Goal: Transaction & Acquisition: Purchase product/service

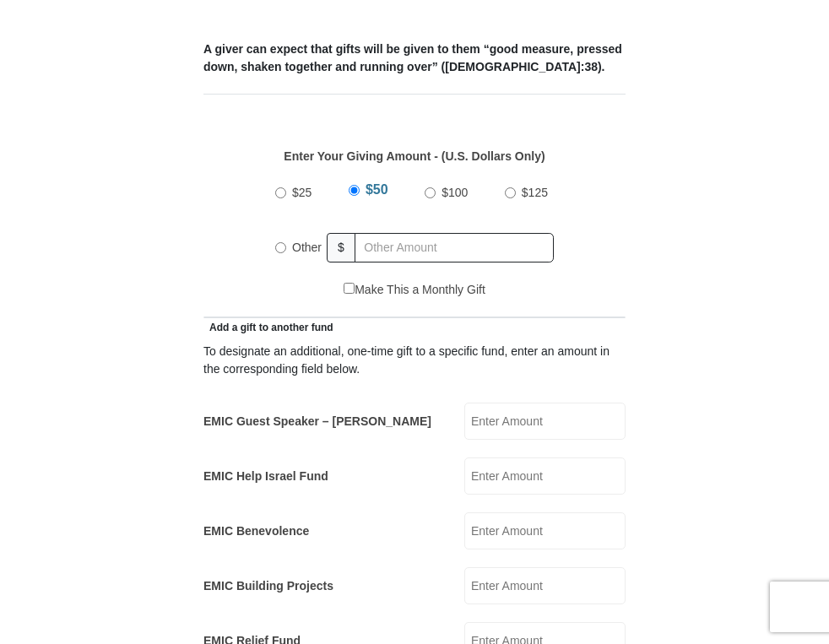
scroll to position [683, 0]
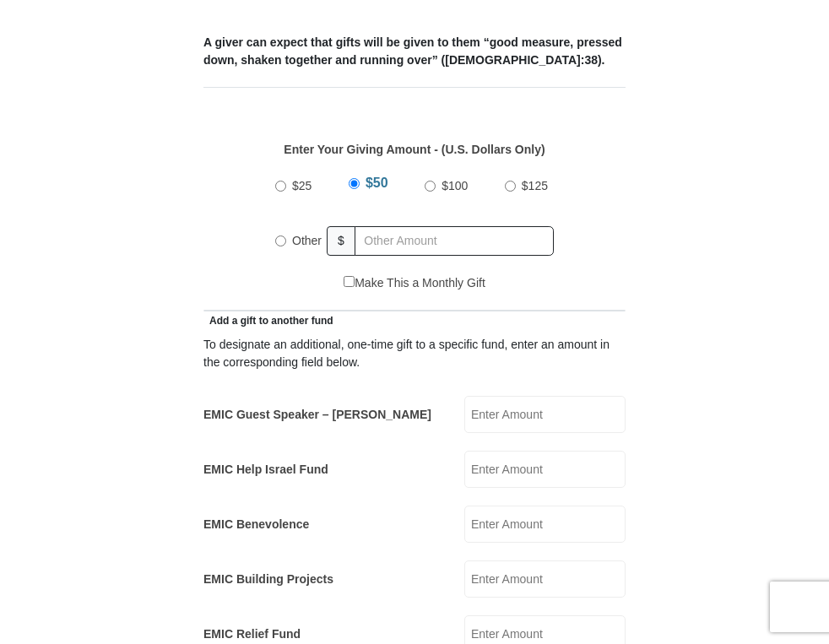
click at [523, 396] on input "EMIC Guest Speaker – [PERSON_NAME]" at bounding box center [544, 414] width 161 height 37
click at [279, 235] on input "Other" at bounding box center [280, 240] width 11 height 11
radio input "true"
click at [497, 396] on input "EMIC Guest Speaker – [PERSON_NAME]" at bounding box center [544, 414] width 161 height 37
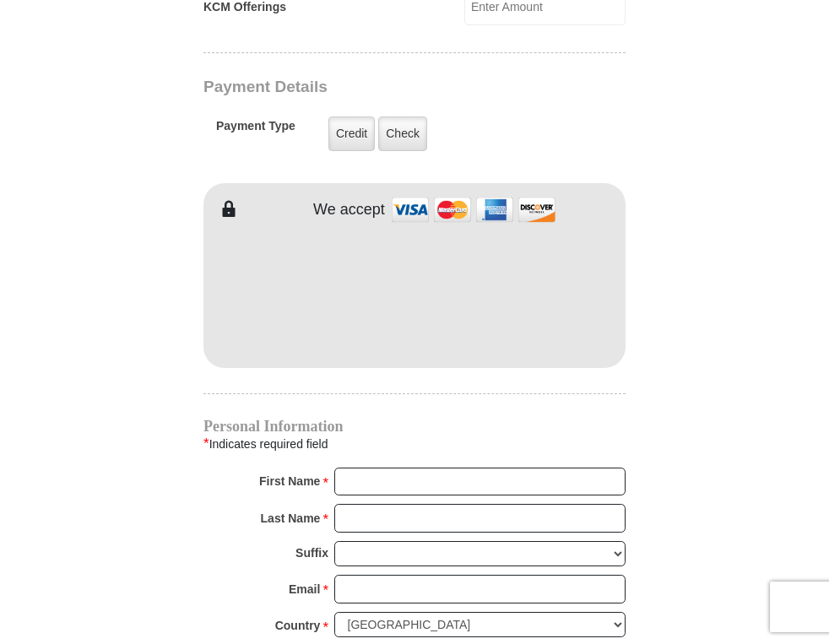
scroll to position [1248, 0]
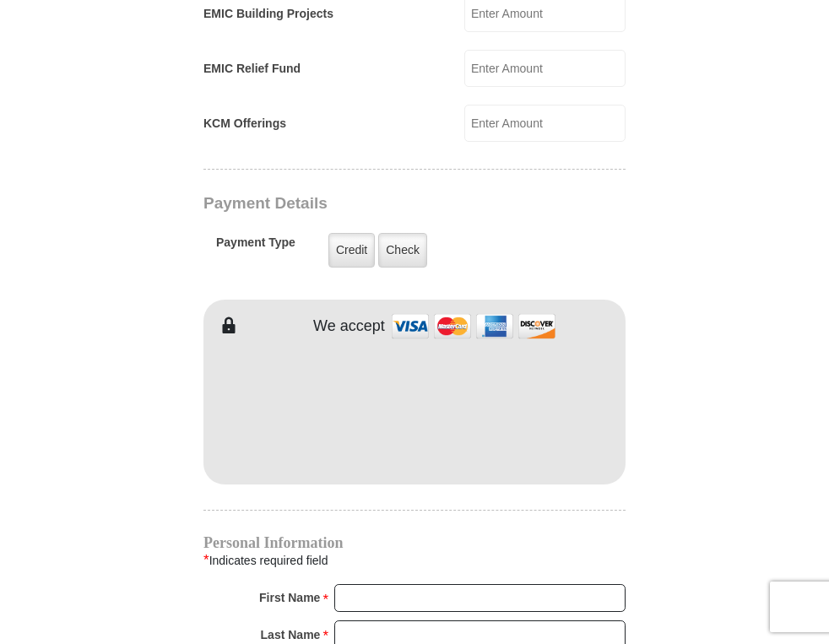
type input "30.00"
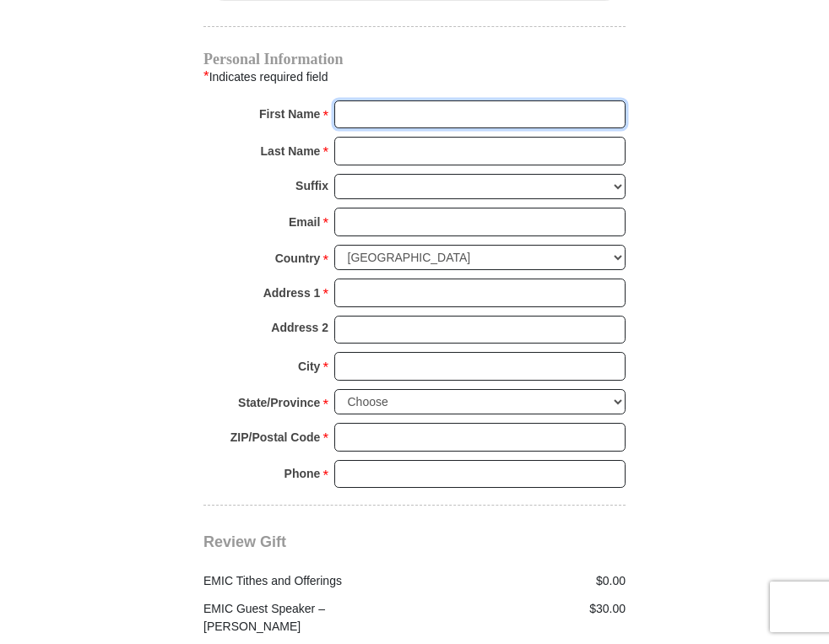
scroll to position [1674, 0]
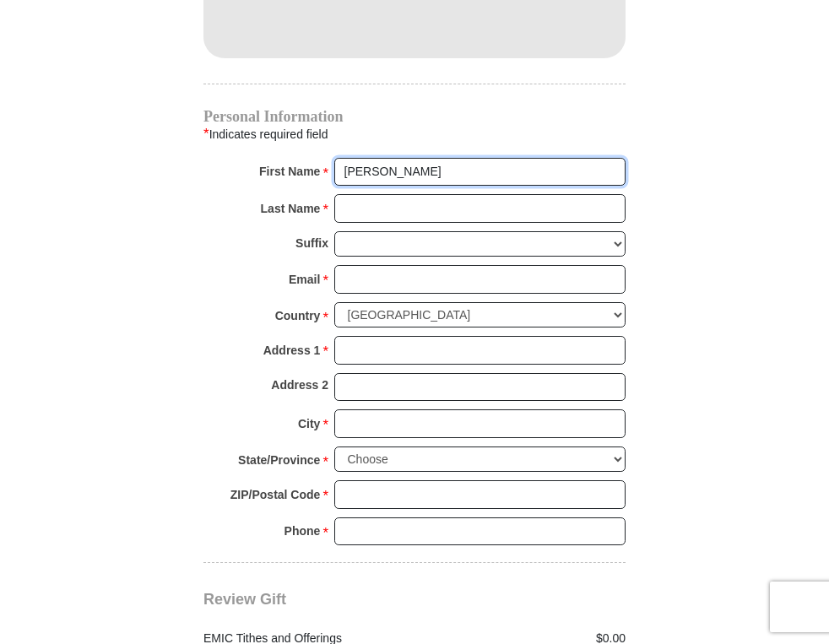
type input "[PERSON_NAME]"
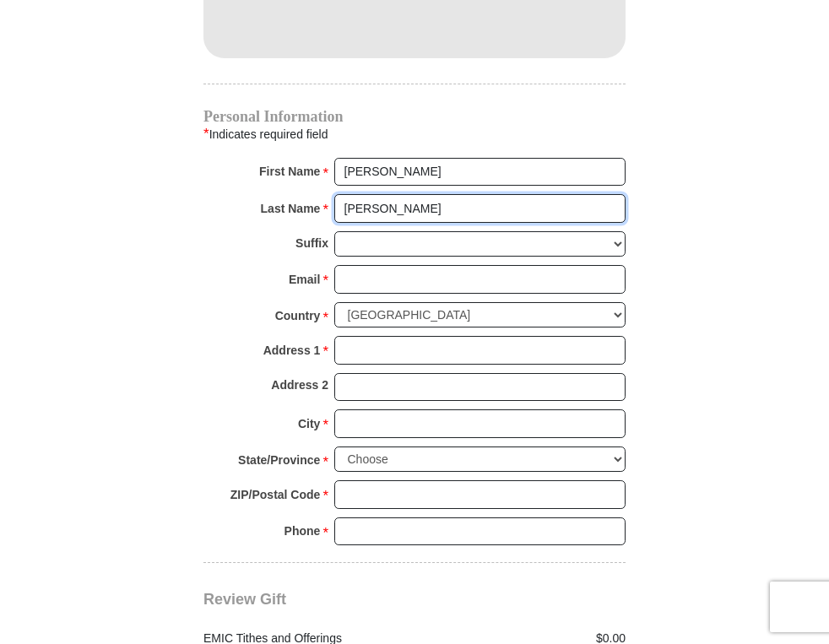
type input "[PERSON_NAME]"
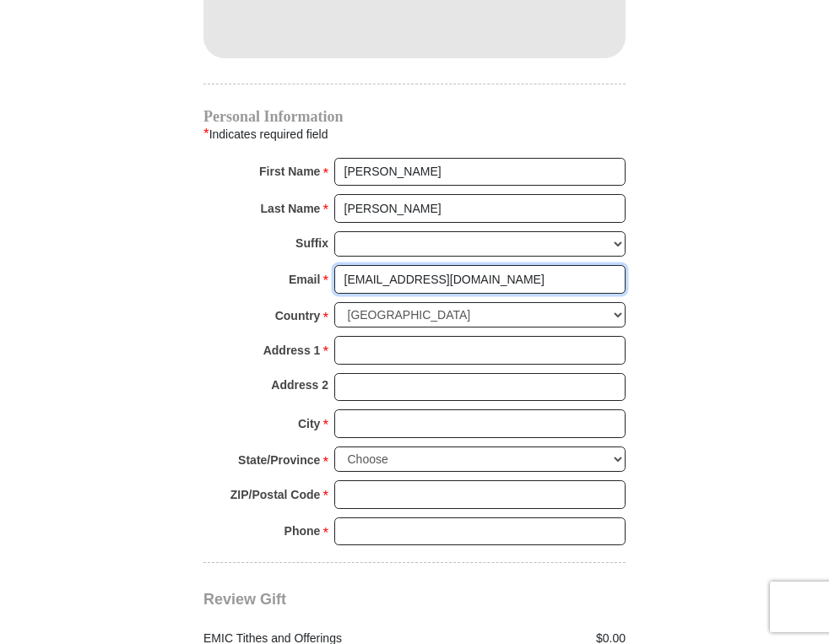
type input "[EMAIL_ADDRESS][DOMAIN_NAME]"
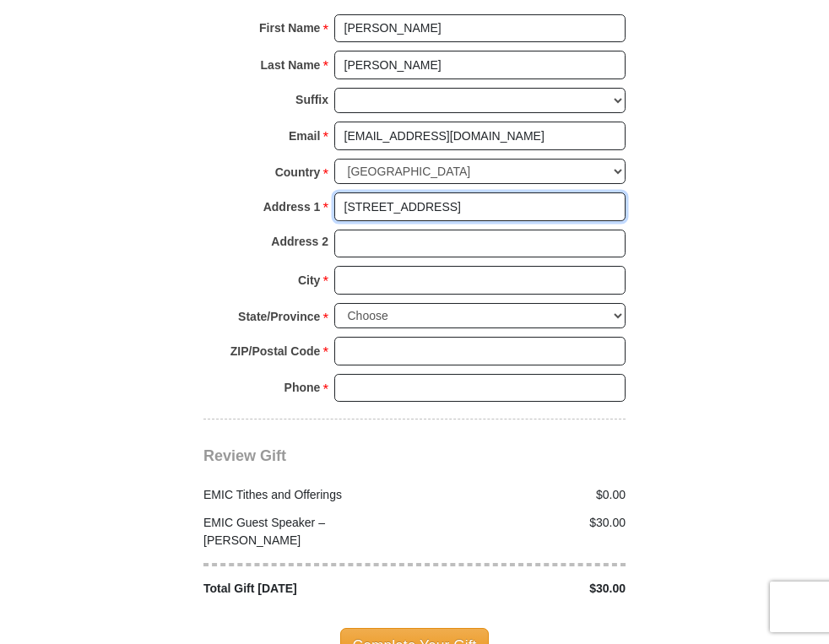
scroll to position [1839, 0]
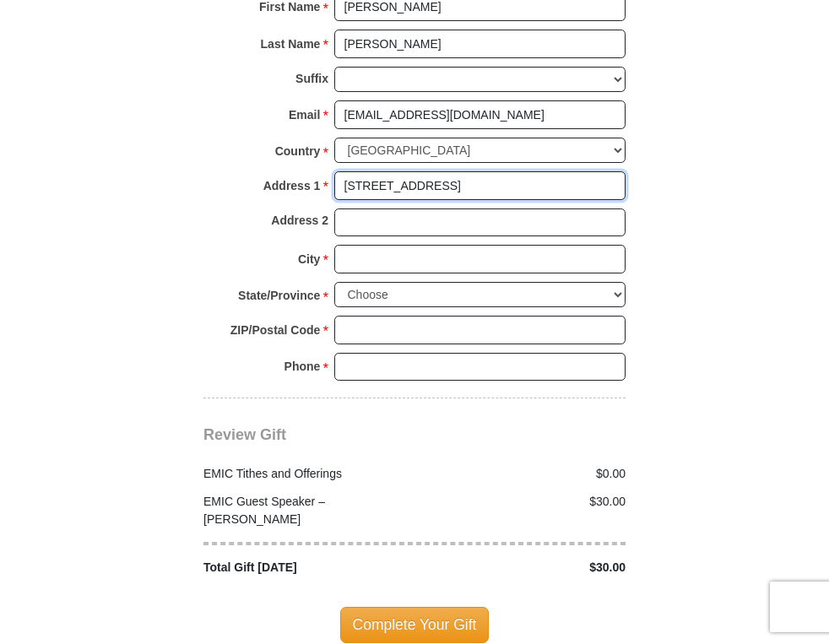
type input "[STREET_ADDRESS]"
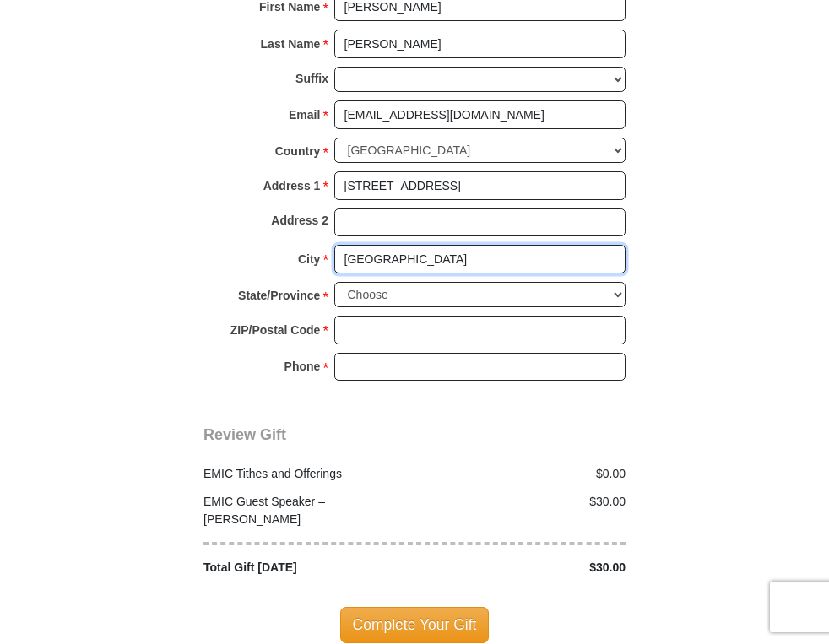
type input "[GEOGRAPHIC_DATA]"
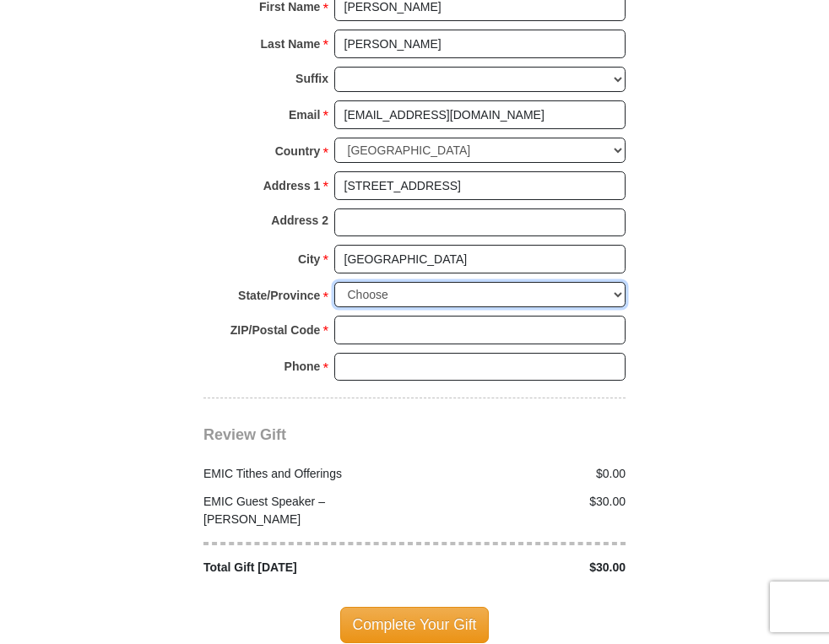
select select "CA"
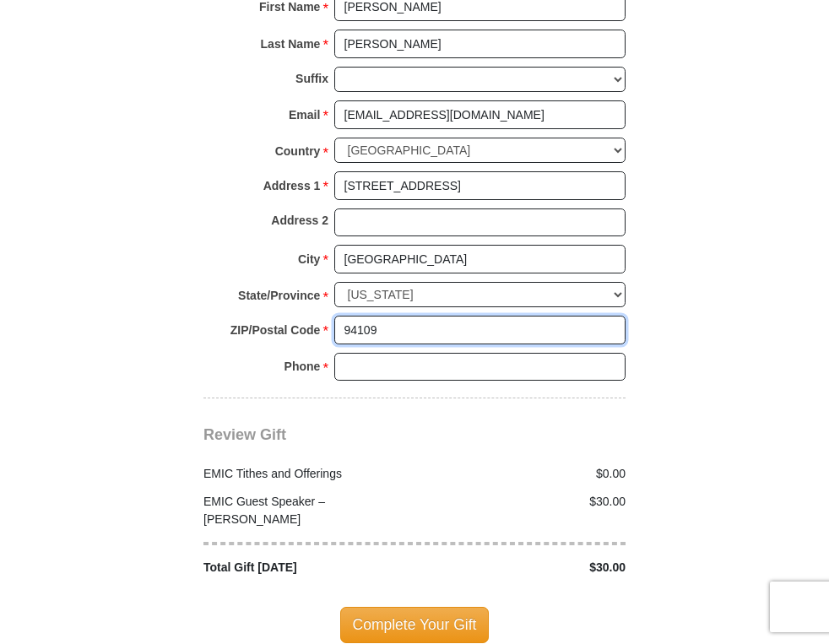
type input "94109"
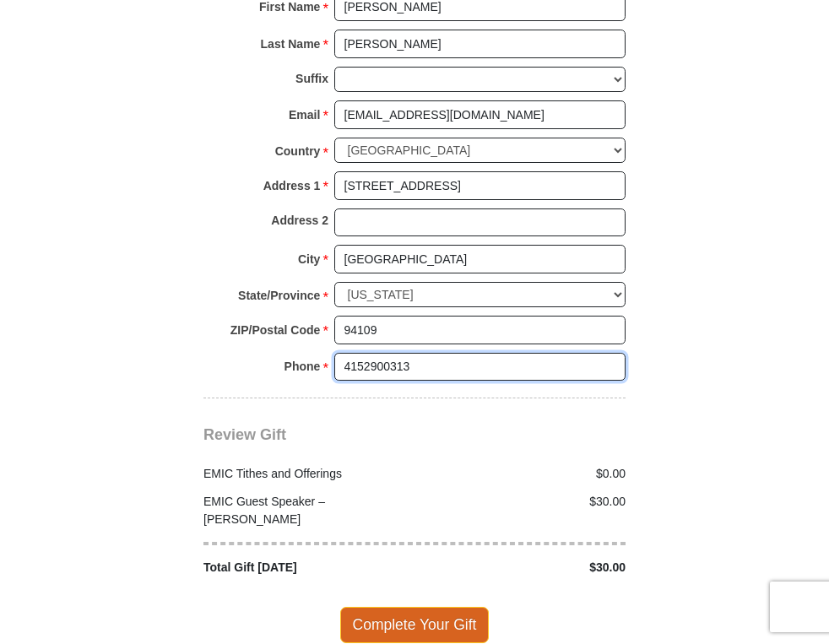
type input "4152900313"
click at [415, 607] on span "Complete Your Gift" at bounding box center [414, 624] width 149 height 35
